Goal: Information Seeking & Learning: Learn about a topic

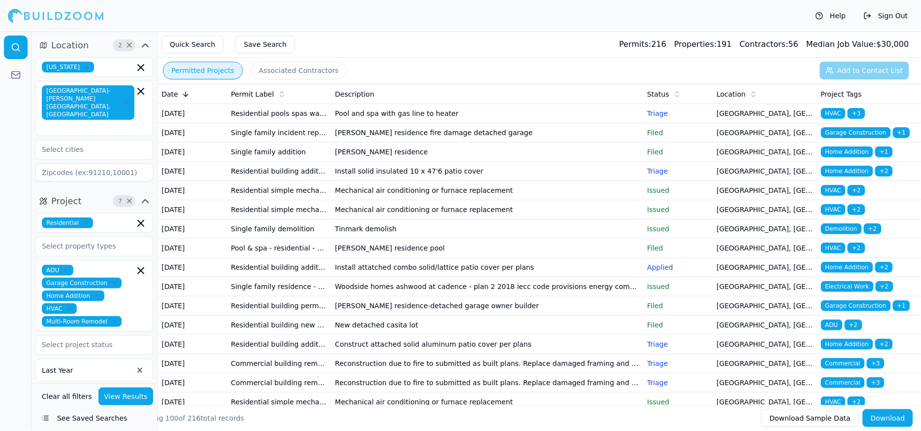
click at [453, 118] on td "Pool and spa with gas line to heater" at bounding box center [487, 113] width 312 height 19
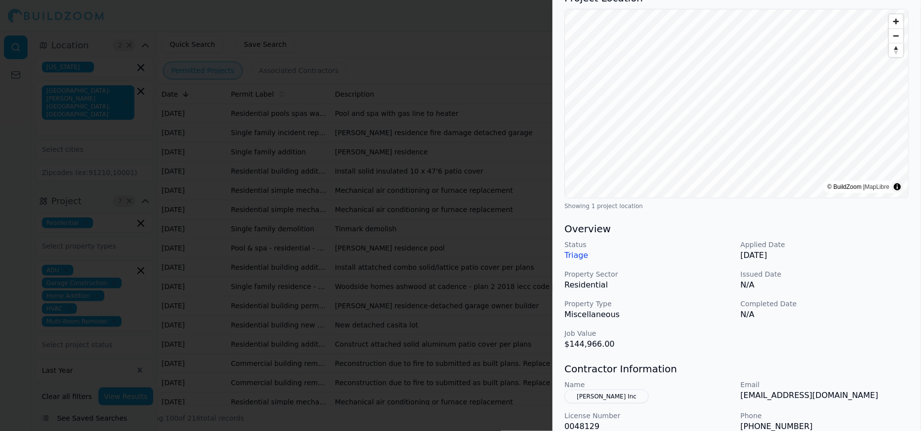
scroll to position [224, 0]
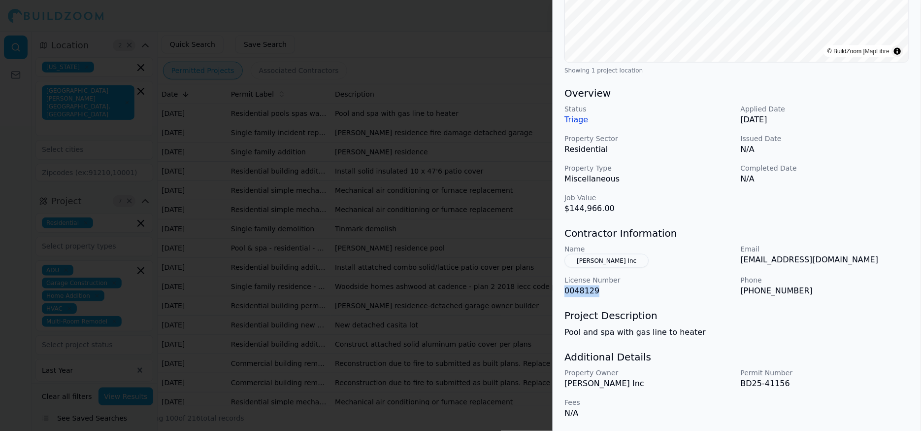
drag, startPoint x: 597, startPoint y: 290, endPoint x: 564, endPoint y: 292, distance: 33.1
click at [564, 292] on div "HVAC Plumbing Pool and Spa Construction Residential Project Location © BuildZoo…" at bounding box center [737, 125] width 368 height 612
drag, startPoint x: 598, startPoint y: 258, endPoint x: 584, endPoint y: 258, distance: 13.8
click at [584, 258] on button "[PERSON_NAME] Inc" at bounding box center [607, 261] width 84 height 14
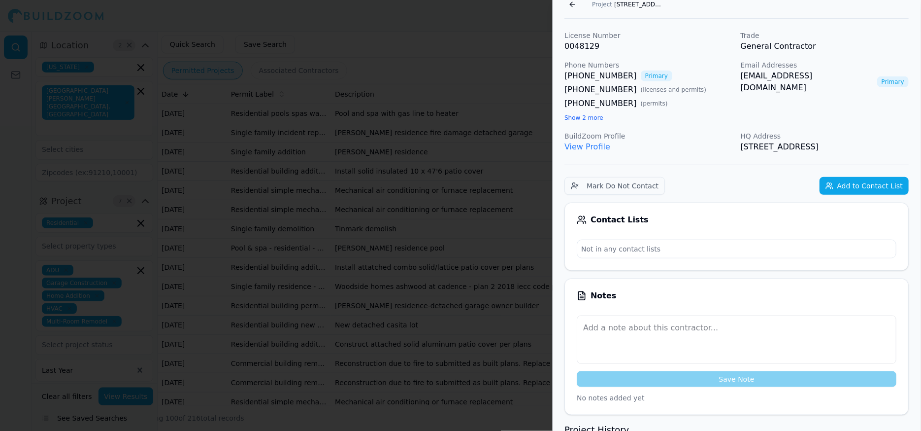
scroll to position [0, 0]
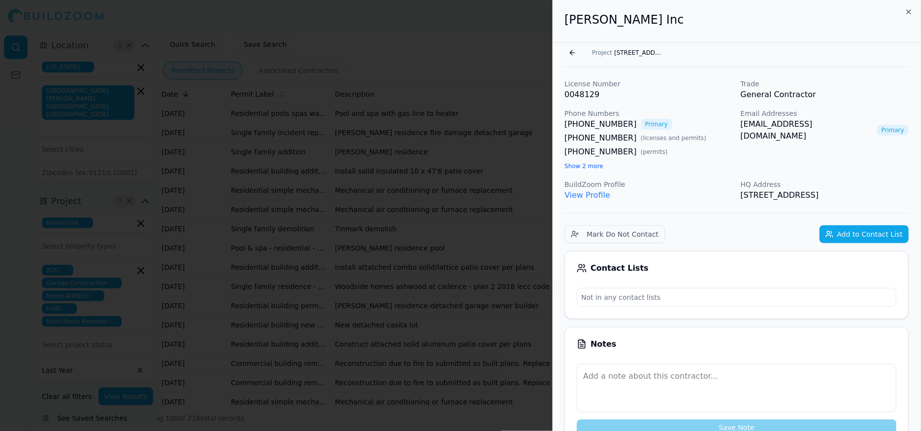
click at [569, 45] on button "Go back" at bounding box center [573, 53] width 16 height 16
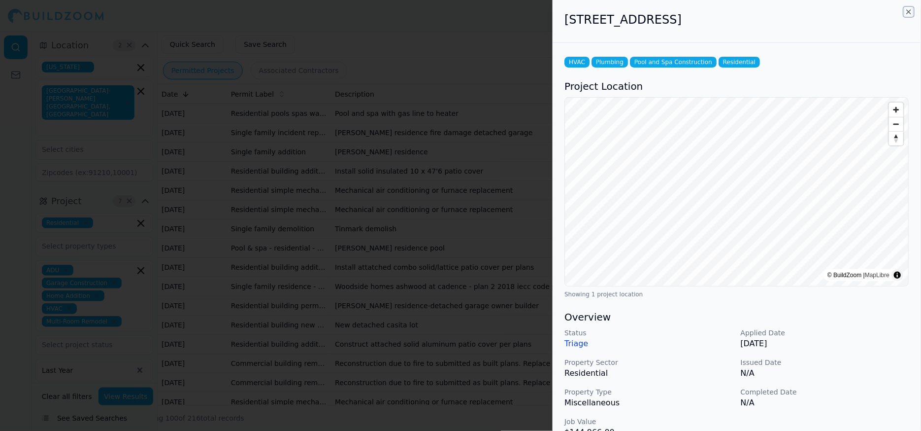
click at [909, 10] on icon "button" at bounding box center [910, 12] width 4 height 4
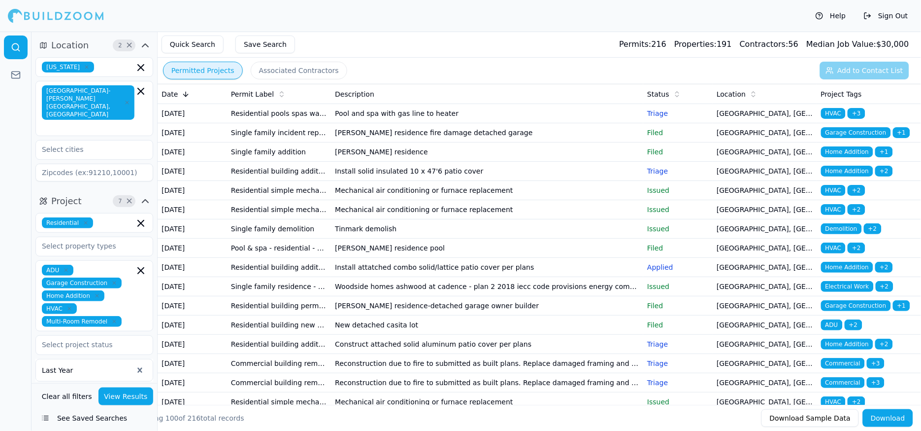
click at [412, 200] on td "Mechanical air conditioning or furnace replacement" at bounding box center [487, 190] width 312 height 19
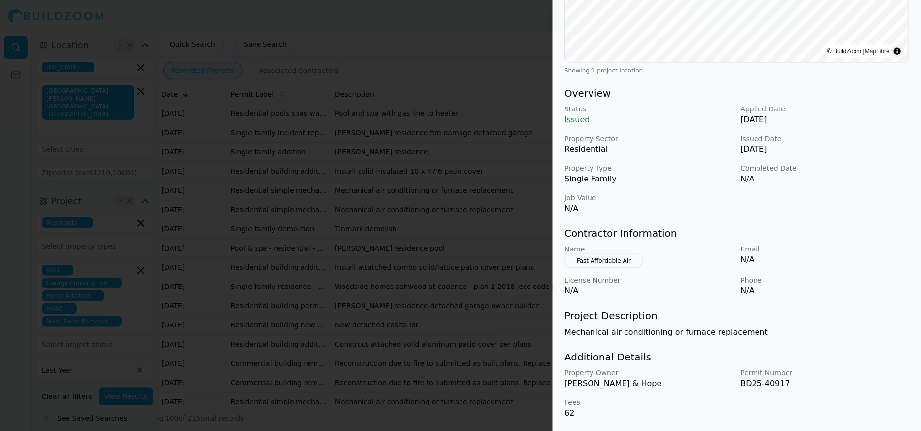
scroll to position [223, 0]
click at [460, 241] on div at bounding box center [460, 215] width 921 height 431
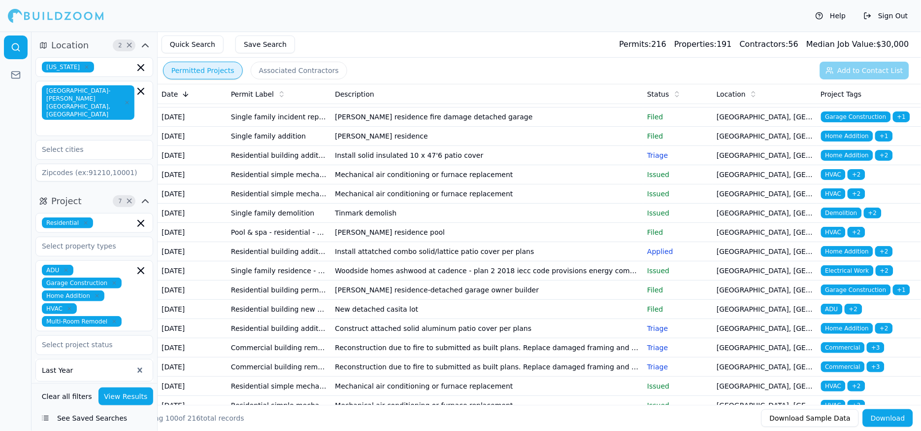
scroll to position [18, 0]
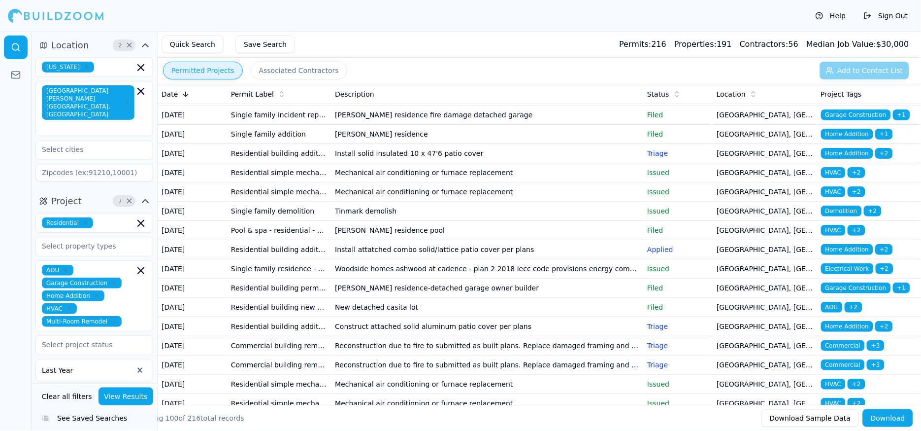
click at [387, 240] on td "[PERSON_NAME] residence pool" at bounding box center [487, 230] width 312 height 19
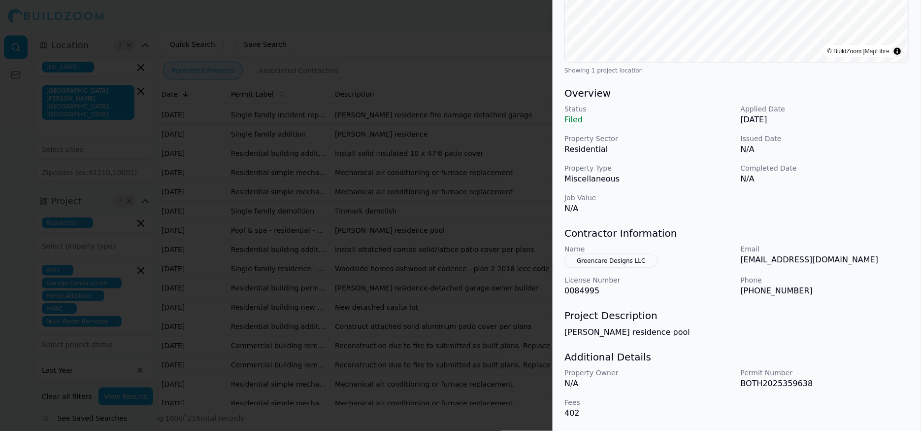
scroll to position [223, 0]
click at [423, 242] on div at bounding box center [460, 215] width 921 height 431
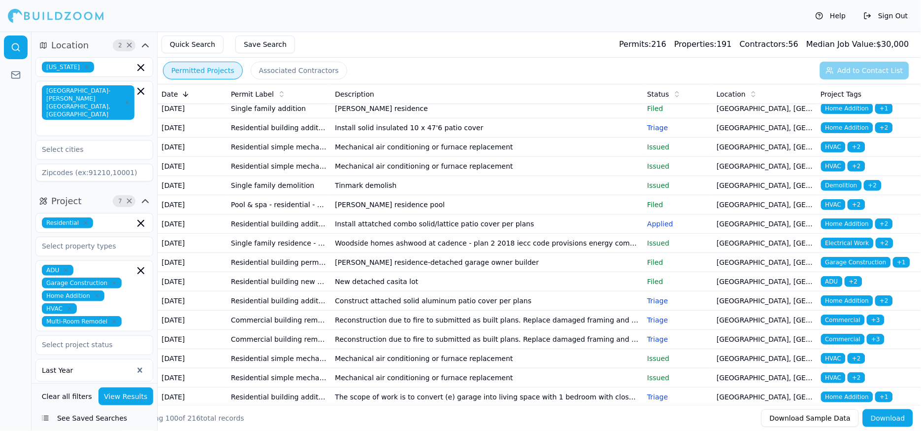
scroll to position [44, 0]
click at [491, 233] on td "Install attatched combo solid/lattice patio cover per plans" at bounding box center [487, 223] width 312 height 19
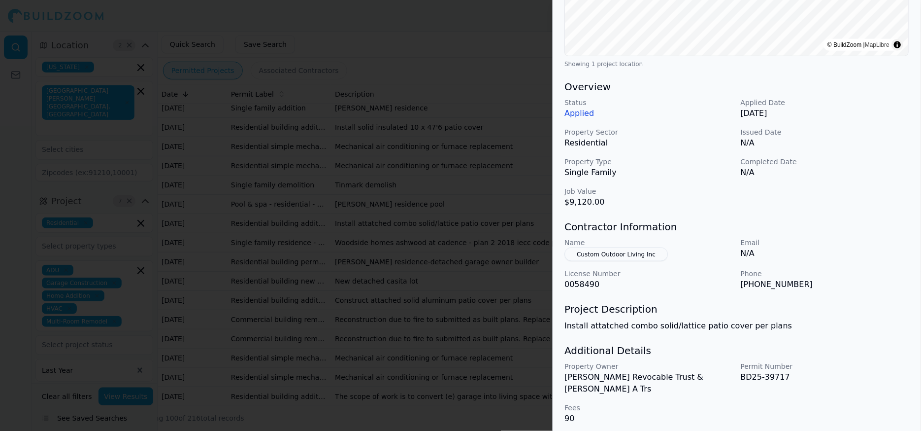
scroll to position [236, 0]
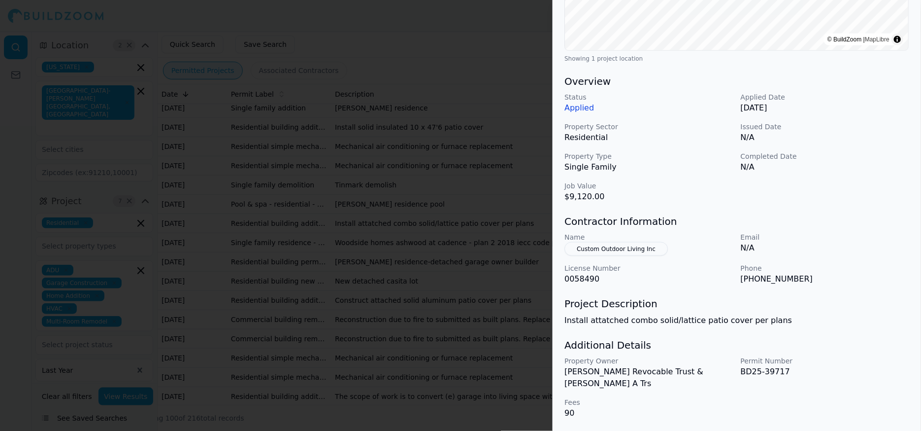
click at [442, 222] on div at bounding box center [460, 215] width 921 height 431
